Goal: Information Seeking & Learning: Learn about a topic

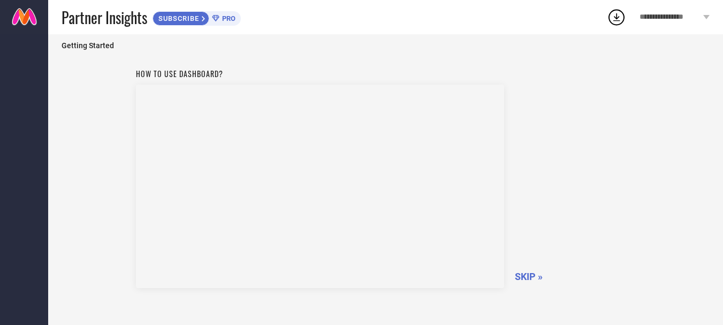
scroll to position [63, 0]
click at [528, 218] on span "SKIP »" at bounding box center [529, 222] width 28 height 11
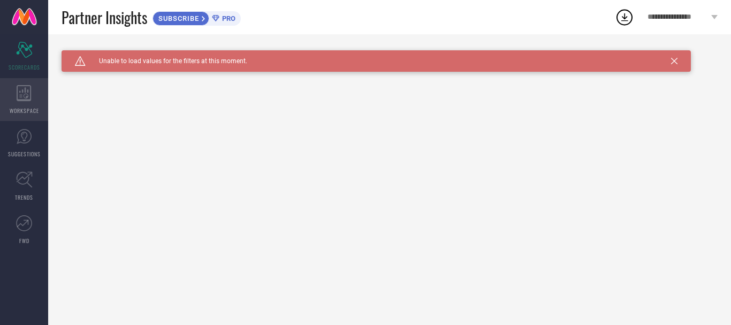
click at [22, 99] on icon at bounding box center [24, 93] width 14 height 16
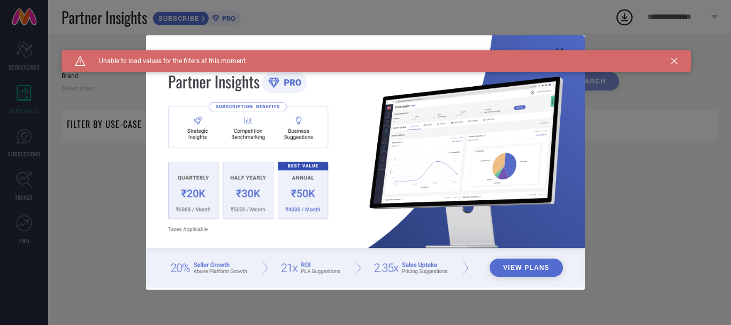
type input "1 STOP FASHION"
type input "All"
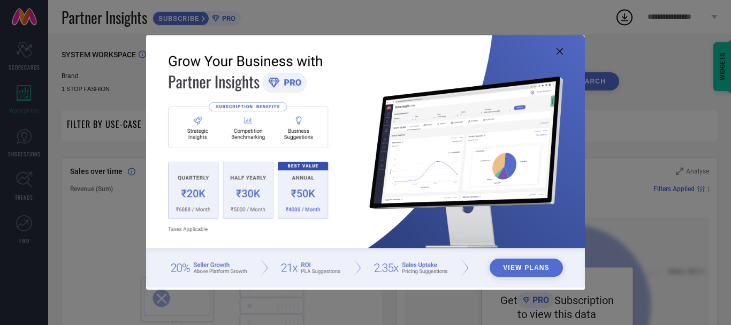
click at [679, 170] on div "View Plans" at bounding box center [365, 162] width 731 height 325
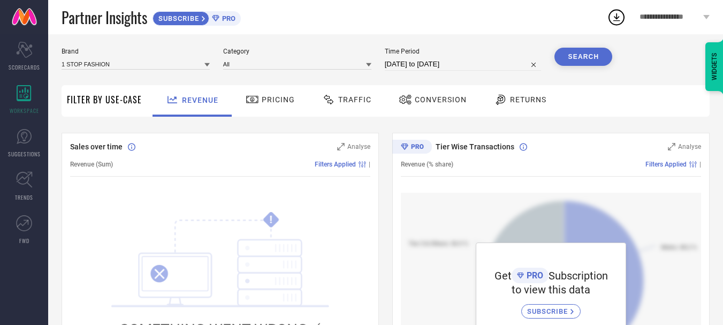
scroll to position [23, 0]
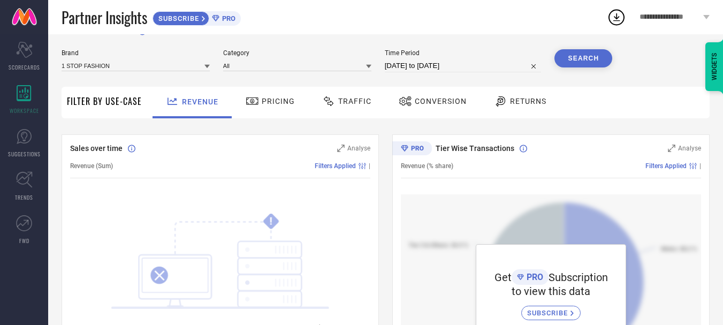
click at [278, 97] on span "Pricing" at bounding box center [278, 101] width 33 height 9
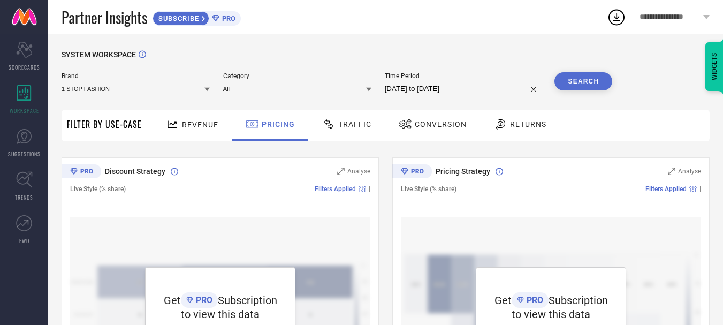
click at [352, 120] on span "Traffic" at bounding box center [354, 124] width 33 height 9
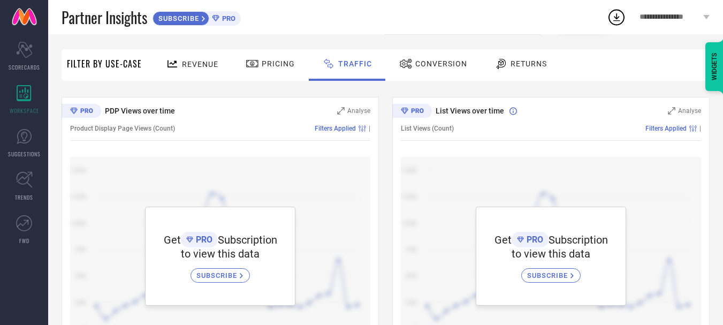
scroll to position [107, 0]
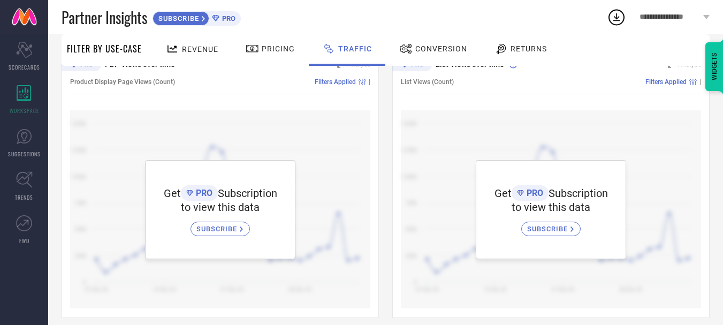
click at [449, 47] on span "Conversion" at bounding box center [441, 48] width 52 height 9
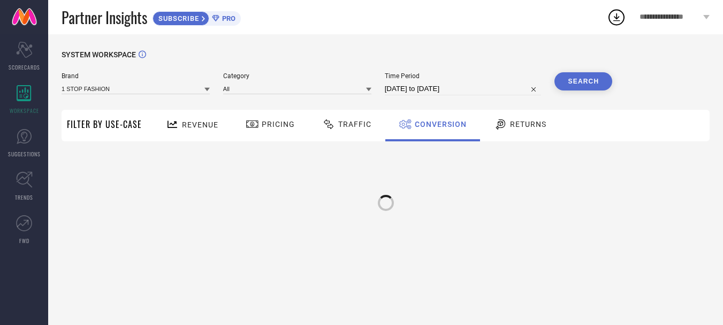
scroll to position [0, 0]
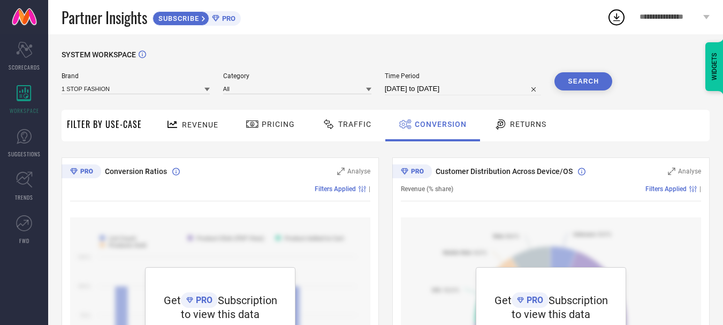
click at [233, 16] on span "PRO" at bounding box center [228, 18] width 16 height 8
